Goal: Participate in discussion: Engage in conversation with other users on a specific topic

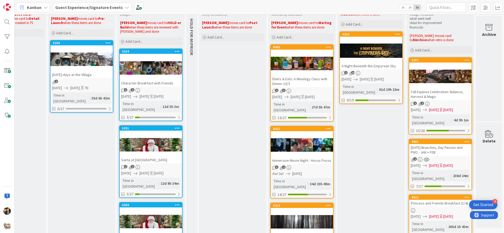
scroll to position [0, 180]
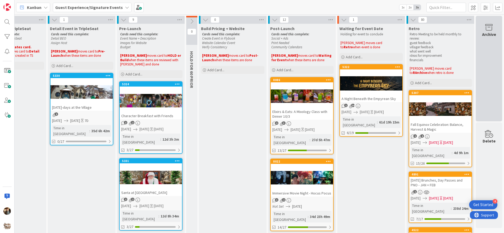
click at [487, 59] on div "Archive" at bounding box center [489, 69] width 26 height 106
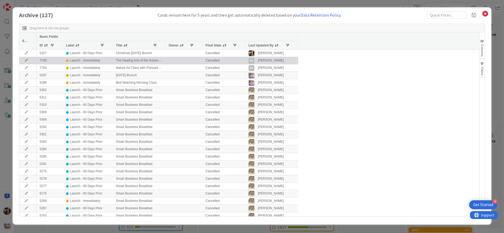
click at [26, 61] on icon at bounding box center [26, 60] width 8 height 3
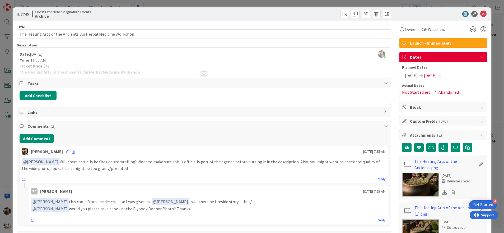
click at [202, 74] on div at bounding box center [204, 74] width 6 height 4
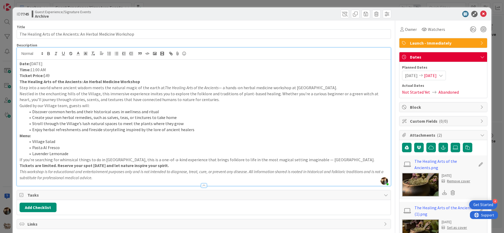
click at [114, 143] on li "Village Salad" at bounding box center [207, 142] width 363 height 6
drag, startPoint x: 91, startPoint y: 152, endPoint x: 81, endPoint y: 140, distance: 16.5
click at [81, 140] on ol "Village Salad Pasta Al Fresco Lavender Lemonade" at bounding box center [204, 148] width 369 height 18
click at [82, 141] on li "Village Salad" at bounding box center [207, 142] width 363 height 6
click at [481, 14] on icon at bounding box center [484, 14] width 6 height 6
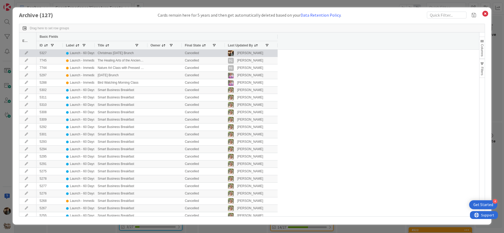
click at [26, 53] on icon at bounding box center [26, 53] width 8 height 3
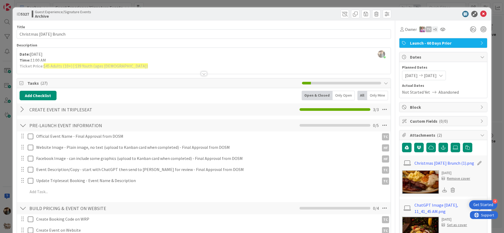
click at [472, 45] on span "Launch - 60 Days Prior" at bounding box center [444, 43] width 68 height 6
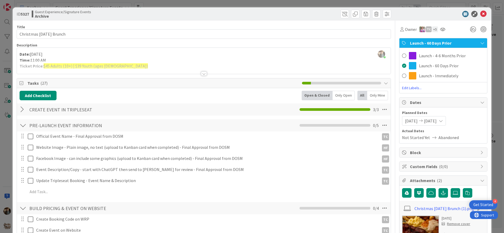
click at [362, 47] on div "Description" at bounding box center [204, 45] width 375 height 5
click at [384, 12] on span at bounding box center [387, 14] width 8 height 8
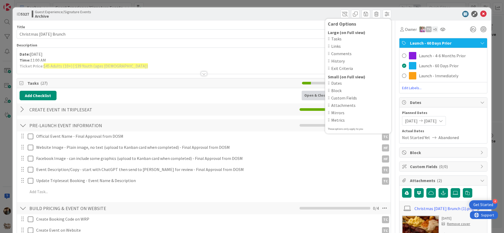
click at [224, 15] on div "Card Options Large (on Full view) Tasks Links Comments History Exit Criteria Sm…" at bounding box center [298, 14] width 186 height 8
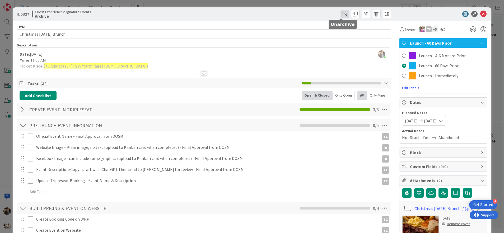
click at [344, 15] on span at bounding box center [345, 14] width 8 height 8
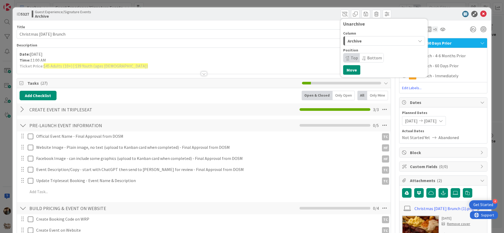
click at [366, 42] on div "Archive" at bounding box center [382, 41] width 70 height 8
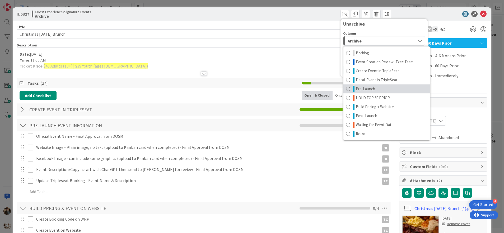
click at [375, 88] on link "Pre-Launch" at bounding box center [387, 89] width 87 height 9
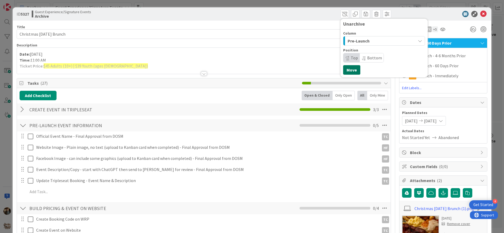
click at [349, 71] on button "Move" at bounding box center [351, 70] width 17 height 10
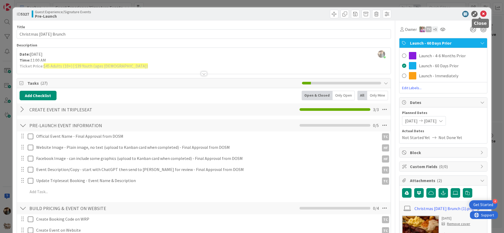
click at [481, 16] on icon at bounding box center [484, 14] width 6 height 6
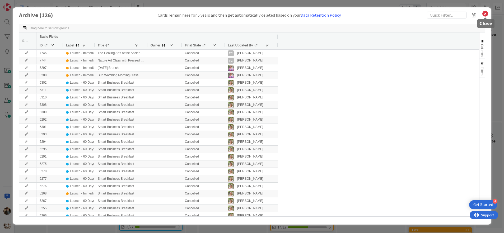
click at [485, 14] on icon at bounding box center [485, 13] width 7 height 7
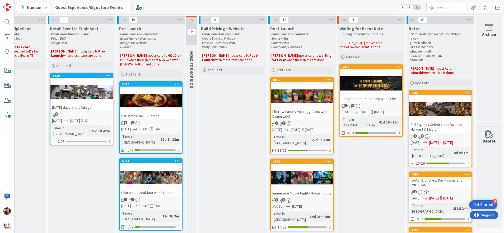
click at [164, 122] on div "3 2" at bounding box center [151, 123] width 62 height 4
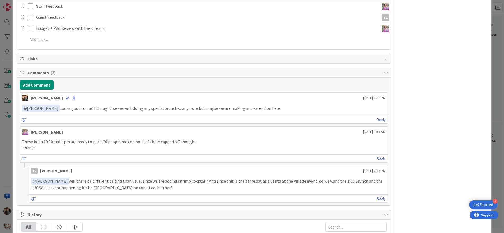
scroll to position [474, 0]
click at [45, 85] on button "Add Comment" at bounding box center [37, 85] width 34 height 10
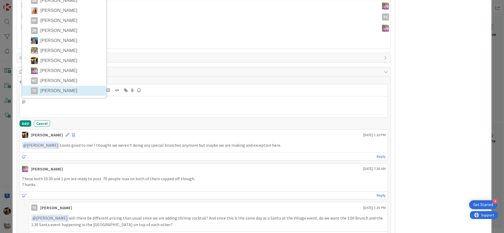
click at [48, 93] on div "@ @ card @ board AC [PERSON_NAME] BW [PERSON_NAME] DB [PERSON_NAME] [PERSON_NAM…" at bounding box center [204, 101] width 369 height 33
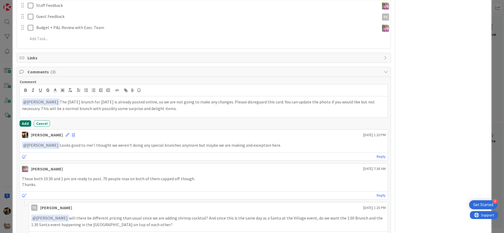
click at [23, 123] on button "Add" at bounding box center [26, 124] width 12 height 6
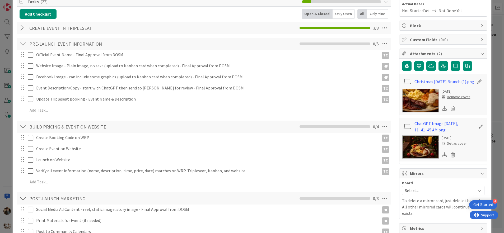
scroll to position [0, 0]
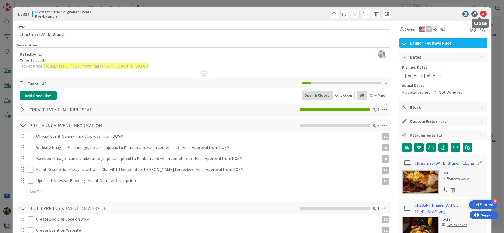
click at [481, 15] on icon at bounding box center [484, 14] width 6 height 6
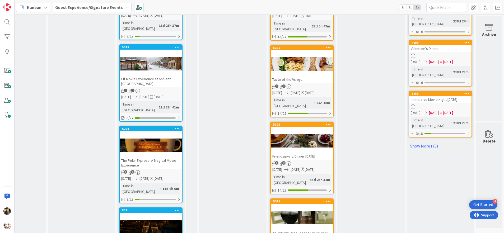
scroll to position [504, 180]
click at [160, 157] on div "The Polar Express: A Magical Movie Experience" at bounding box center [151, 163] width 62 height 12
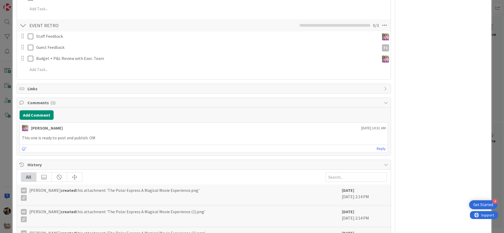
scroll to position [480, 0]
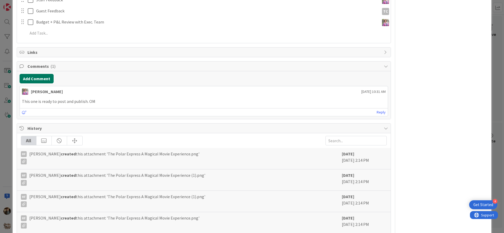
click at [33, 79] on button "Add Comment" at bounding box center [37, 79] width 34 height 10
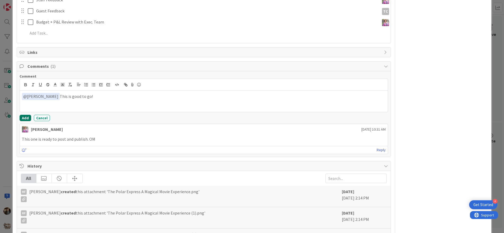
click at [24, 119] on button "Add" at bounding box center [26, 118] width 12 height 6
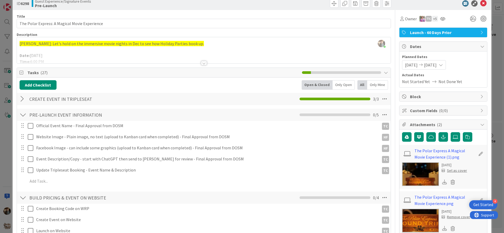
scroll to position [0, 0]
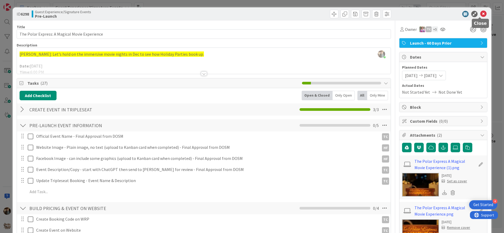
click at [481, 13] on icon at bounding box center [484, 14] width 6 height 6
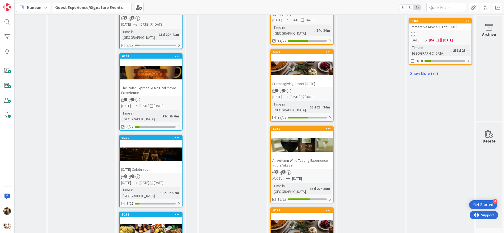
click at [162, 166] on div "[DATE] Celebration" at bounding box center [151, 169] width 62 height 7
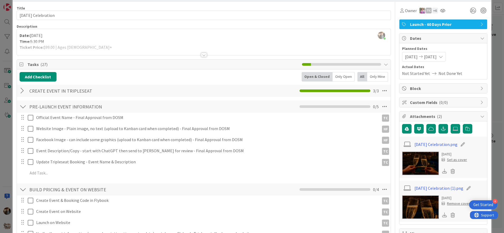
scroll to position [17, 0]
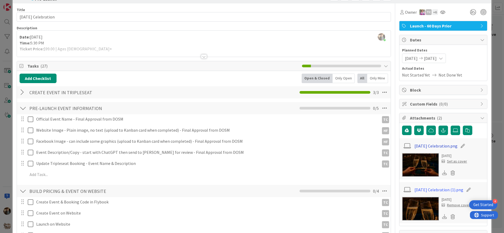
click at [422, 148] on link "[DATE] Celebration.png" at bounding box center [436, 146] width 43 height 6
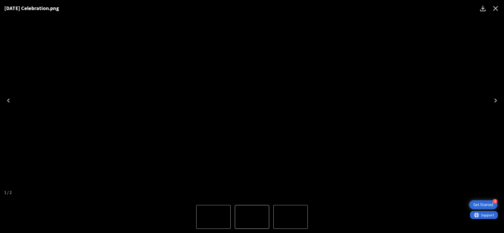
click at [495, 9] on icon "Close" at bounding box center [496, 8] width 8 height 8
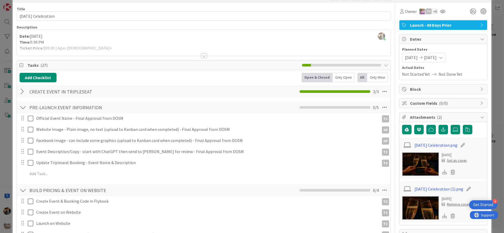
scroll to position [18, 0]
click at [203, 56] on div at bounding box center [204, 55] width 6 height 4
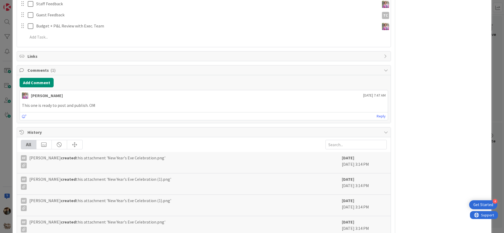
scroll to position [649, 0]
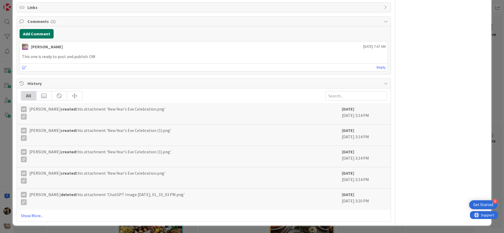
click at [31, 38] on button "Add Comment" at bounding box center [37, 34] width 34 height 10
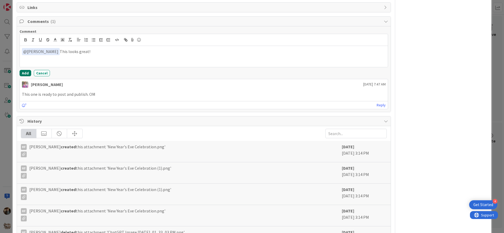
click at [22, 74] on button "Add" at bounding box center [26, 73] width 12 height 6
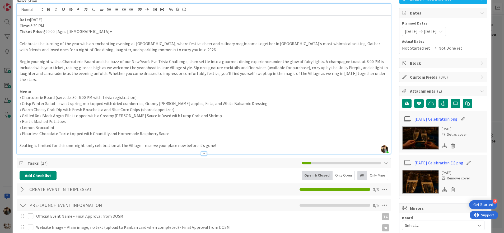
scroll to position [0, 0]
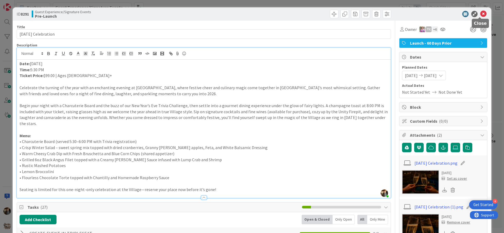
click at [481, 13] on icon at bounding box center [484, 14] width 6 height 6
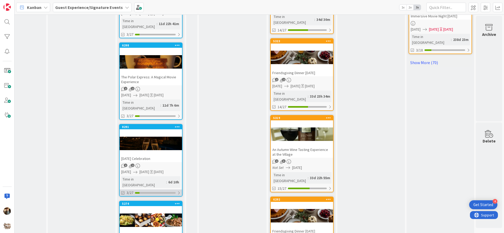
scroll to position [589, 180]
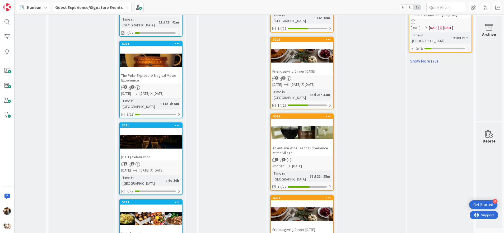
click at [156, 231] on div "[DATE] Brunch" at bounding box center [151, 234] width 62 height 7
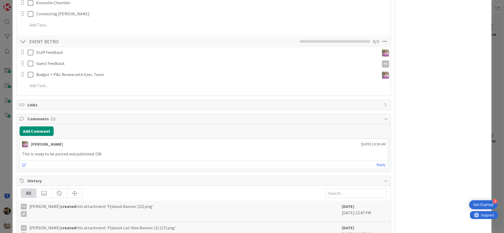
scroll to position [446, 0]
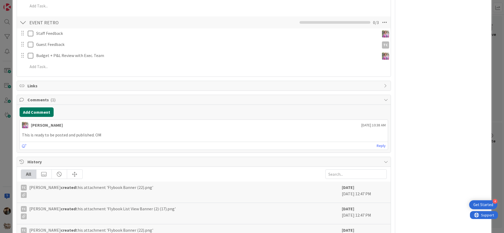
click at [45, 113] on button "Add Comment" at bounding box center [37, 113] width 34 height 10
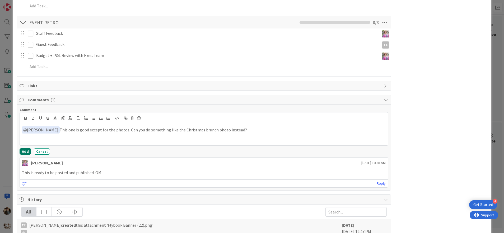
click at [27, 151] on button "Add" at bounding box center [26, 152] width 12 height 6
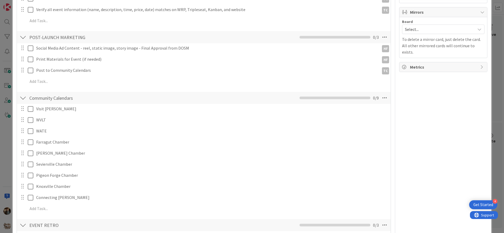
scroll to position [0, 0]
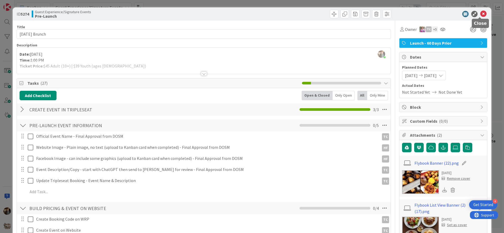
click at [481, 13] on icon at bounding box center [484, 14] width 6 height 6
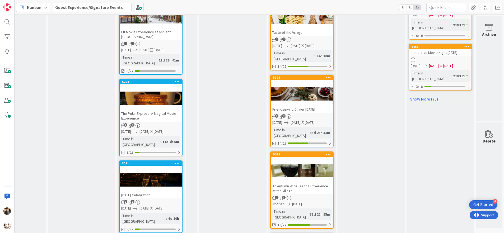
scroll to position [537, 180]
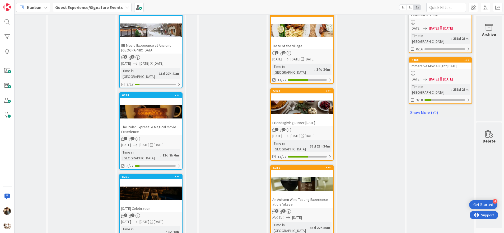
click at [149, 100] on div at bounding box center [151, 112] width 62 height 24
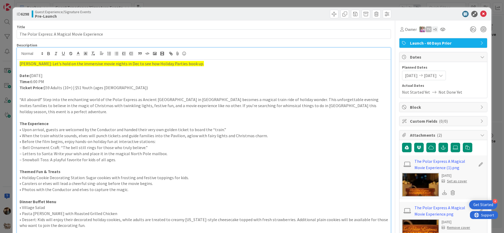
click at [198, 60] on div "[PERSON_NAME]: Let's hold on the immersive movie nights in Dec to see how Holid…" at bounding box center [204, 174] width 374 height 229
click at [192, 62] on p "[PERSON_NAME]: Let's hold on the immersive movie nights in Dec to see how Holid…" at bounding box center [204, 64] width 369 height 6
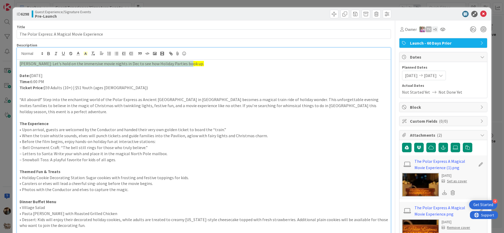
drag, startPoint x: 192, startPoint y: 63, endPoint x: 8, endPoint y: 58, distance: 184.1
click at [20, 64] on p "[PERSON_NAME]: Let's hold on the immersive movie nights in Dec to see how Holid…" at bounding box center [204, 64] width 369 height 6
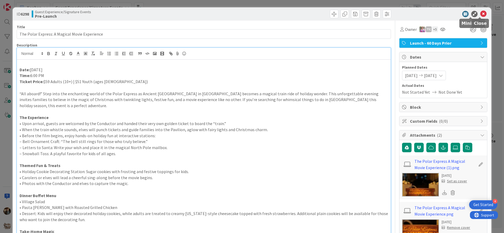
click at [481, 12] on icon at bounding box center [484, 14] width 6 height 6
